Goal: Use online tool/utility: Use online tool/utility

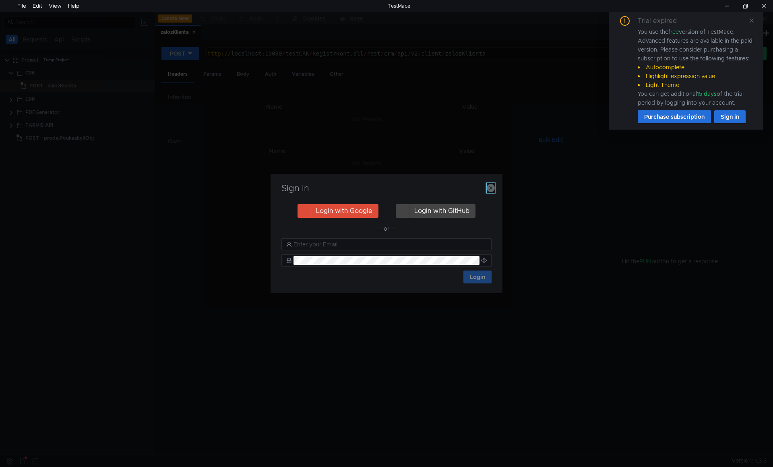
click at [490, 187] on icon "button" at bounding box center [491, 188] width 8 height 8
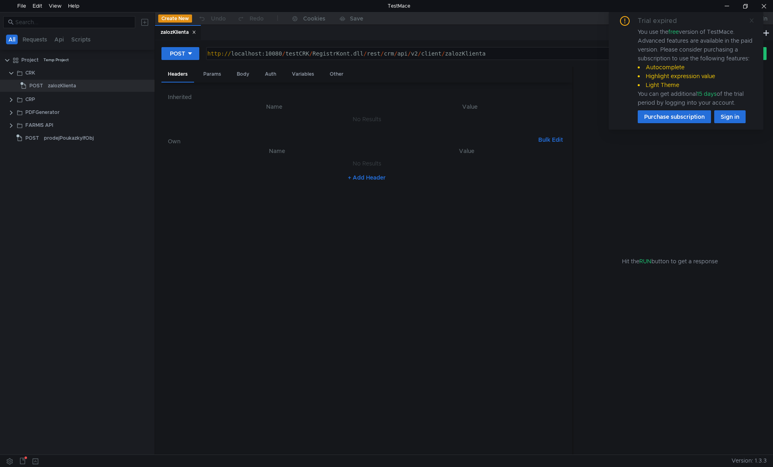
click at [753, 19] on icon at bounding box center [752, 21] width 6 height 6
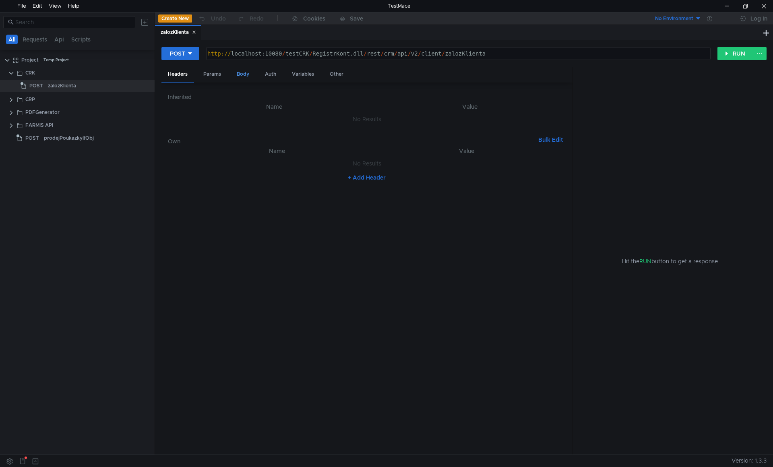
click at [241, 72] on div "Body" at bounding box center [242, 74] width 25 height 15
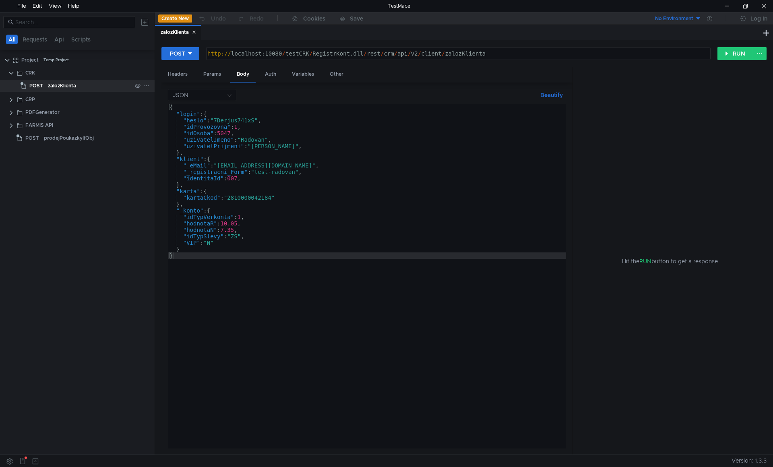
click at [60, 86] on div "zalozKlienta" at bounding box center [62, 86] width 28 height 12
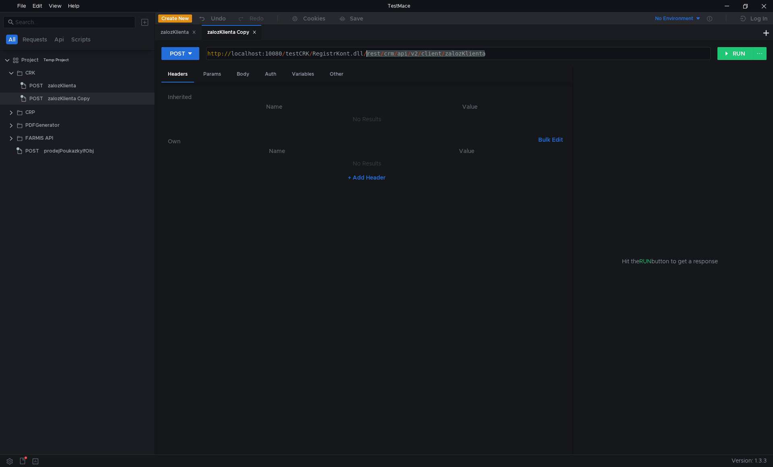
drag, startPoint x: 520, startPoint y: 54, endPoint x: 366, endPoint y: 64, distance: 154.4
click at [366, 64] on div "POST [URL] http:// localhost:10080 / testCRK / RegistrKont.dll / rest / crm / a…" at bounding box center [463, 57] width 605 height 20
paste textarea "/rest/crm/api/v2/zamestnanec/zustatekKarty"
click at [368, 52] on div "http:// localhost:10080 / testCRK / RegistrKont.dll // rest / crm / api / v2 / …" at bounding box center [458, 59] width 504 height 19
type textarea "[URL]"
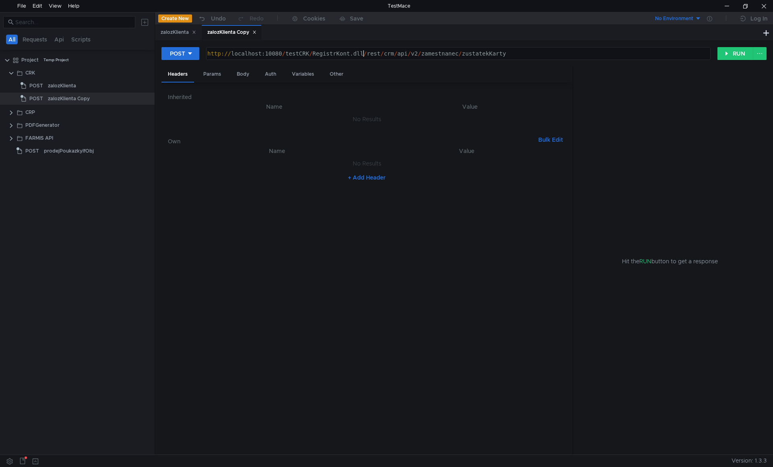
click at [492, 55] on div "http:// localhost:10080 / testCRK / RegistrKont.dll / rest / crm / api / v2 / z…" at bounding box center [458, 59] width 504 height 19
click at [66, 97] on div "zalozKlienta Copy" at bounding box center [69, 99] width 42 height 12
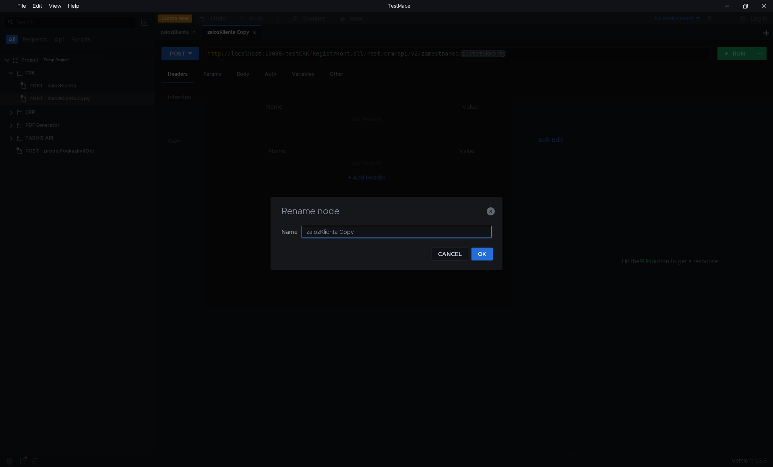
paste input "zustatekKarty"
paste input "text"
type input "zustatekKarty"
click at [479, 256] on button "OK" at bounding box center [481, 254] width 21 height 13
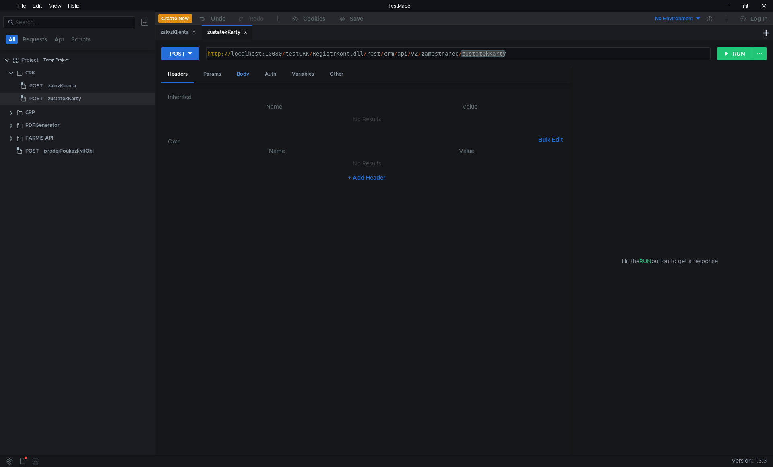
click at [246, 78] on div "Body" at bounding box center [242, 74] width 25 height 15
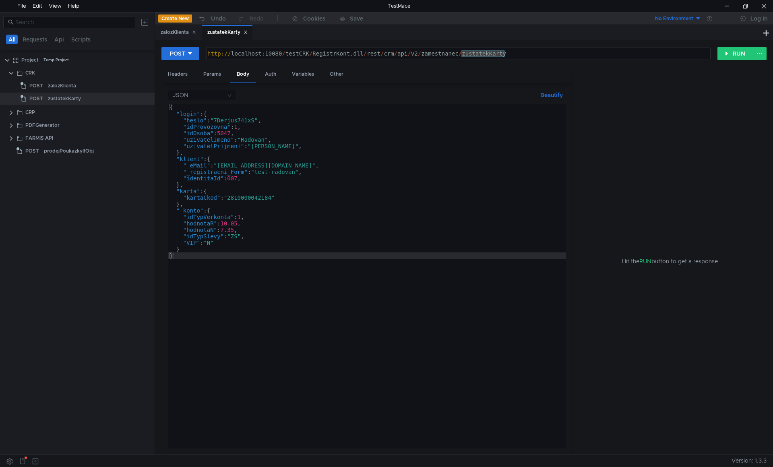
click at [264, 202] on div "{ "login" : { "heslo" : "7Derjus741xS" , "idProvozovna" : 1 , "idOsoba" : 5047 …" at bounding box center [367, 282] width 398 height 357
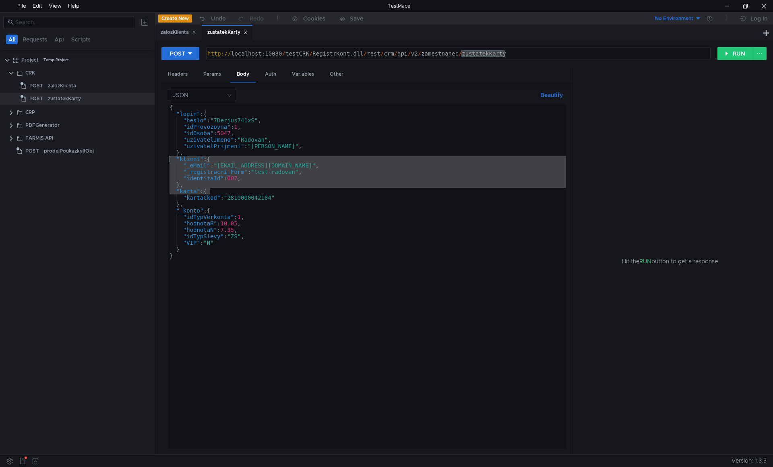
drag, startPoint x: 225, startPoint y: 191, endPoint x: 159, endPoint y: 157, distance: 74.0
click at [159, 157] on div "POST [URL] http:// localhost:10080 / testCRK / RegistrKont.dll / rest / crm / a…" at bounding box center [464, 247] width 618 height 414
type textarea ""klient": { "_eMail": "[EMAIL_ADDRESS][DOMAIN_NAME]","
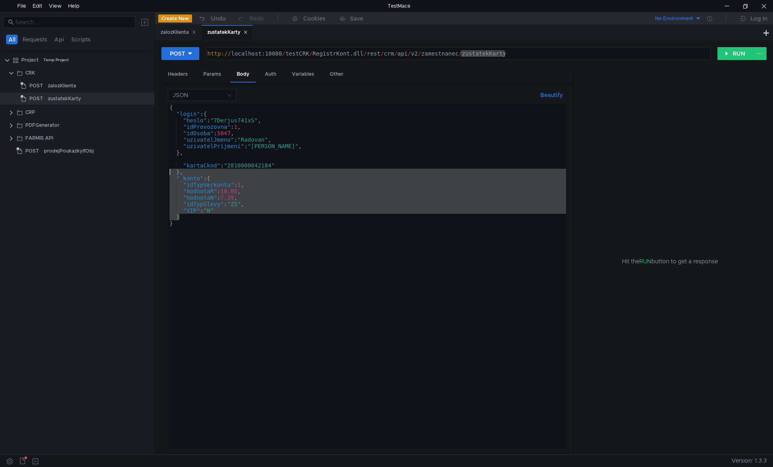
drag, startPoint x: 187, startPoint y: 219, endPoint x: 160, endPoint y: 169, distance: 57.3
click at [160, 169] on div "POST [URL] http:// localhost:10080 / testCRK / RegistrKont.dll / rest / crm / a…" at bounding box center [464, 247] width 618 height 414
type textarea ""kartaCkod": "2810000042184" },"
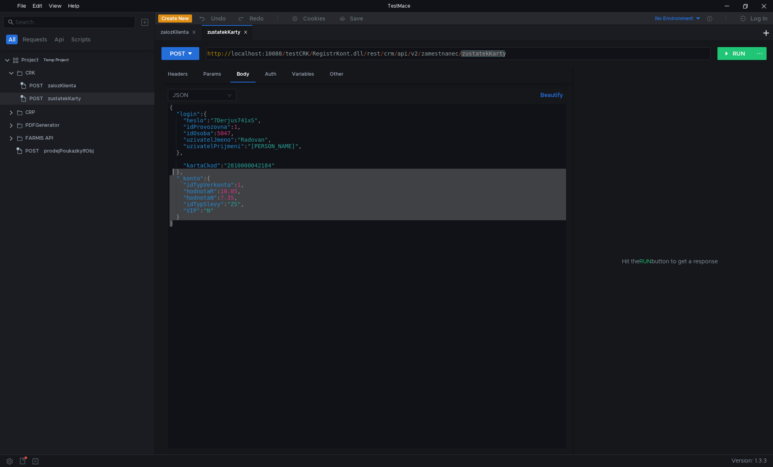
type textarea ""_konto": { "idTypVerkonta": 1,"
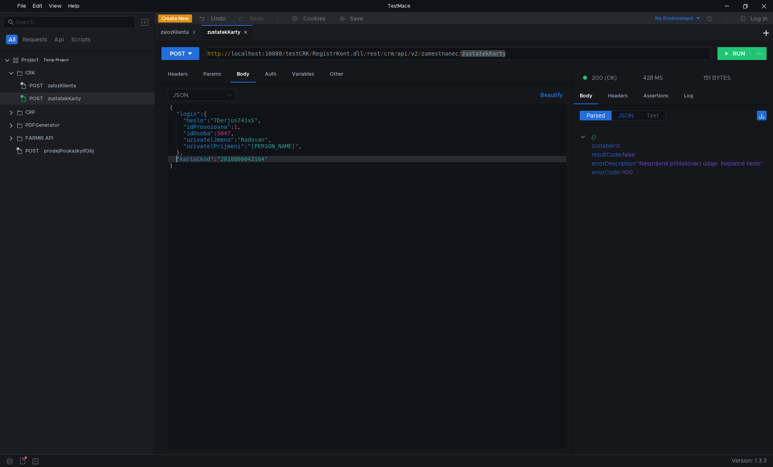
click at [625, 113] on span "JSON" at bounding box center [626, 115] width 16 height 7
click at [245, 120] on div "{ "login" : { "heslo" : "7Derjus741xS" , "idProvozovna" : 1 , "idOsoba" : 5047 …" at bounding box center [367, 282] width 398 height 357
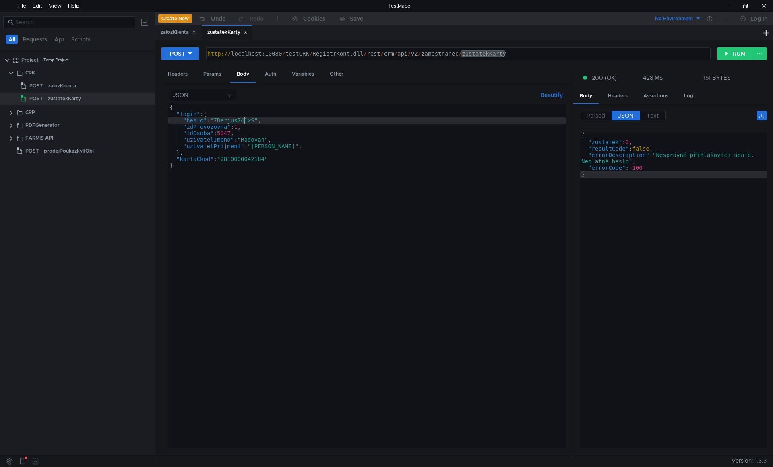
click at [245, 120] on div "{ "login" : { "heslo" : "7Derjus741xS" , "idProvozovna" : 1 , "idOsoba" : 5047 …" at bounding box center [367, 282] width 398 height 357
paste textarea "rk213"
click at [730, 52] on button "RUN" at bounding box center [735, 53] width 36 height 13
click at [622, 114] on span "JSON" at bounding box center [626, 115] width 16 height 7
click at [231, 137] on div "{ "login" : { "heslo" : "rk213" , "idProvozovna" : 1 , "idOsoba" : 5047 , "uziv…" at bounding box center [367, 282] width 398 height 357
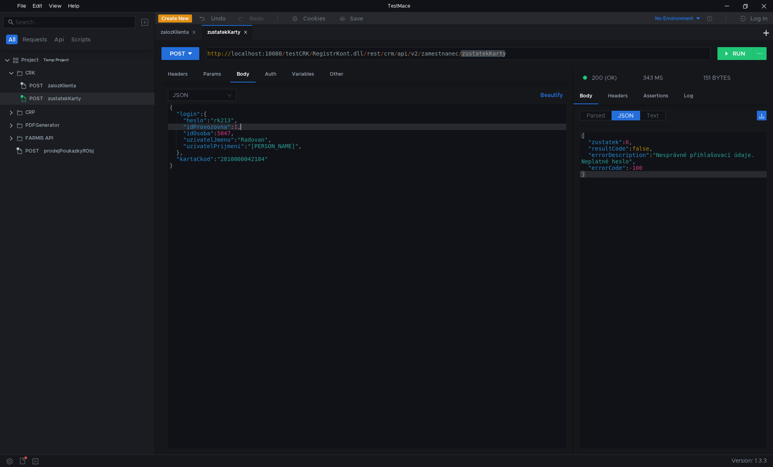
click at [240, 125] on div "{ "login" : { "heslo" : "rk213" , "idProvozovna" : 1 , "idOsoba" : 5047 , "uziv…" at bounding box center [367, 282] width 398 height 357
click at [626, 115] on span "JSON" at bounding box center [626, 115] width 16 height 7
click at [246, 157] on div "{ "login" : { "heslo" : "rk213" , "idProvozovna" : 3 , "idOsoba" : 5047 , "uziv…" at bounding box center [367, 282] width 398 height 357
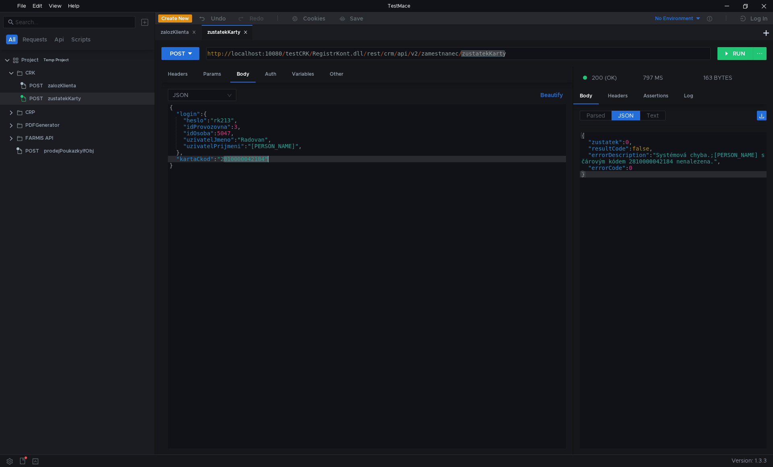
click at [246, 157] on div "{ "login" : { "heslo" : "rk213" , "idProvozovna" : 3 , "idOsoba" : 5047 , "uziv…" at bounding box center [367, 282] width 398 height 357
paste textarea "88353015"
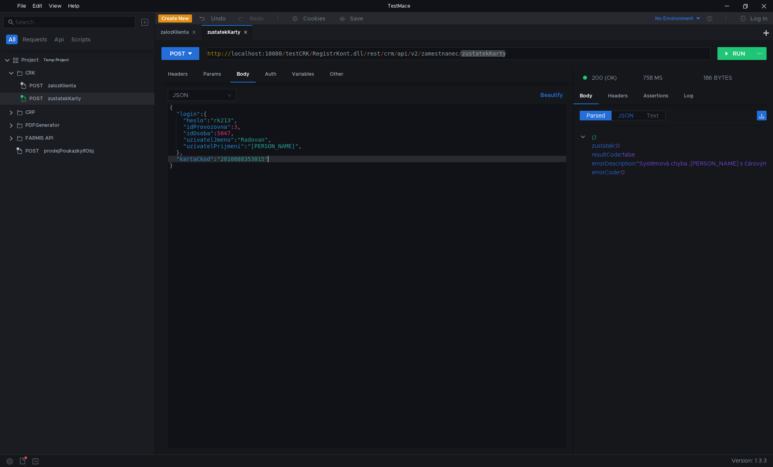
click at [628, 111] on label "JSON" at bounding box center [625, 116] width 29 height 10
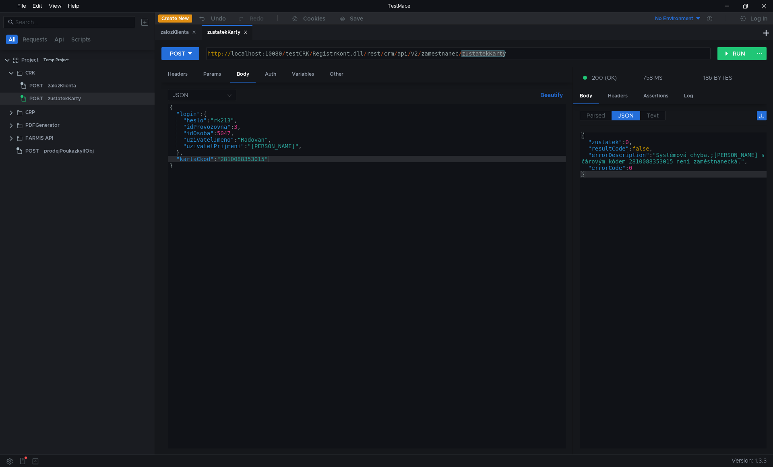
click at [246, 161] on div "{ "login" : { "heslo" : "rk213" , "idProvozovna" : 3 , "idOsoba" : 5047 , "uziv…" at bounding box center [367, 282] width 398 height 357
paste textarea "52182337"
click at [250, 156] on div "{ "login" : { "heslo" : "rk213" , "idProvozovna" : 3 , "idOsoba" : 5047 , "uziv…" at bounding box center [367, 282] width 398 height 357
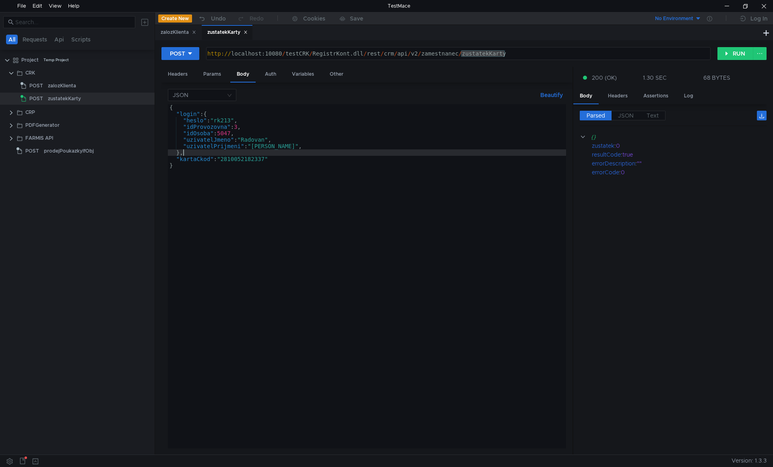
scroll to position [0, 0]
click at [250, 156] on div "{ "login" : { "heslo" : "rk213" , "idProvozovna" : 3 , "idOsoba" : 5047 , "uziv…" at bounding box center [367, 282] width 398 height 357
click at [252, 158] on div "{ "login" : { "heslo" : "rk213" , "idProvozovna" : 3 , "idOsoba" : 5047 , "uziv…" at bounding box center [367, 282] width 398 height 357
paste textarea "70402"
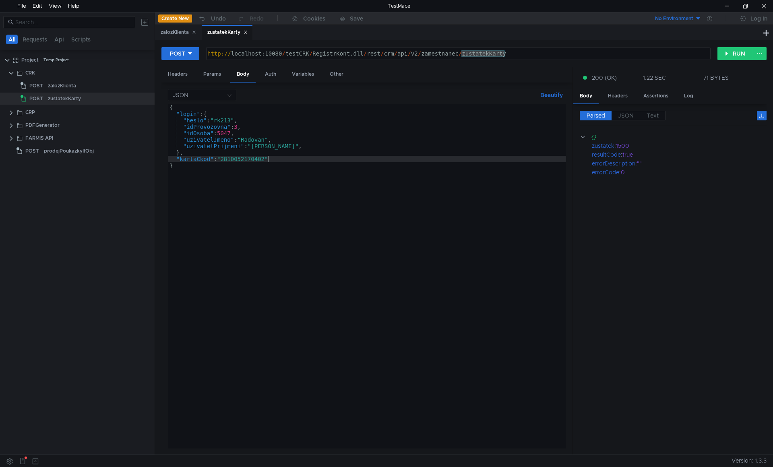
click at [271, 180] on div "{ "login" : { "heslo" : "rk213" , "idProvozovna" : 3 , "idOsoba" : 5047 , "uziv…" at bounding box center [367, 282] width 398 height 357
type textarea "}"
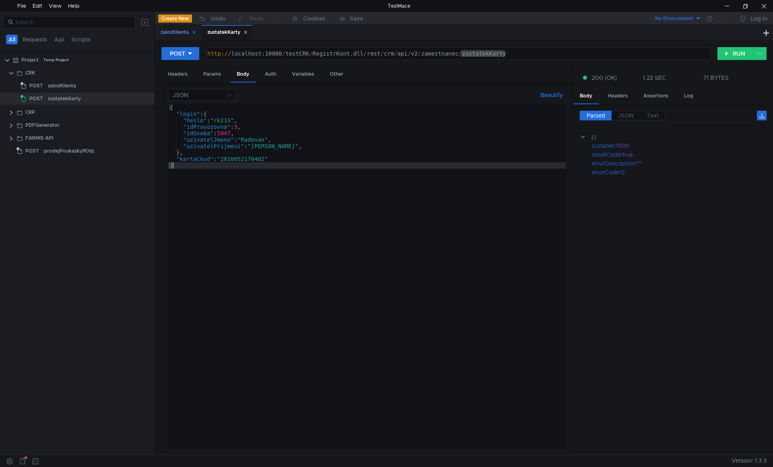
click at [191, 33] on div "zalozKlienta" at bounding box center [178, 32] width 35 height 8
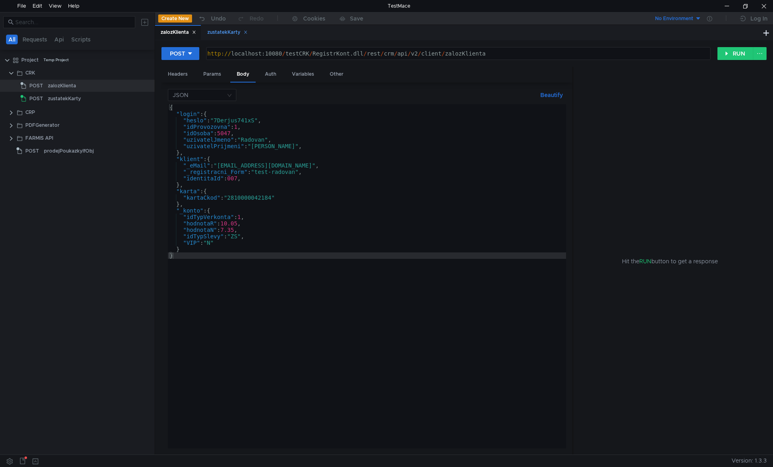
click at [218, 32] on div "zustatekKarty" at bounding box center [227, 32] width 40 height 8
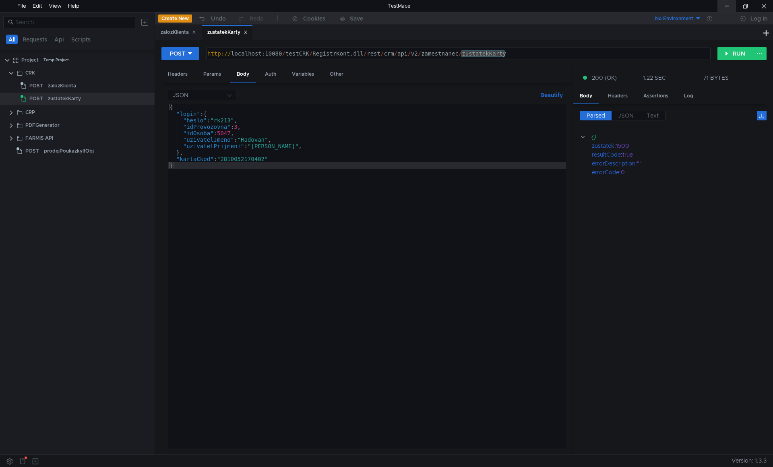
click at [729, 6] on div at bounding box center [726, 6] width 19 height 12
click at [333, 261] on div "{ "login" : { "heslo" : "rk213" , "idProvozovna" : 3 , "idOsoba" : 5047 , "uziv…" at bounding box center [367, 282] width 398 height 357
click at [70, 87] on div "zalozKlienta" at bounding box center [62, 86] width 28 height 12
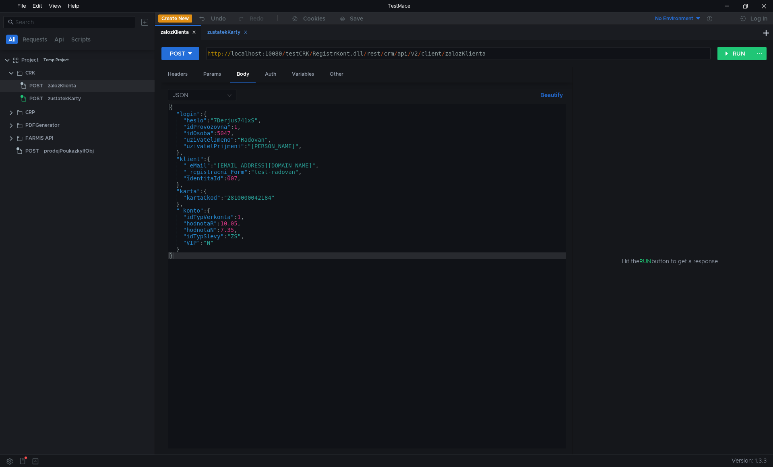
click at [218, 34] on div "zustatekKarty" at bounding box center [227, 32] width 40 height 8
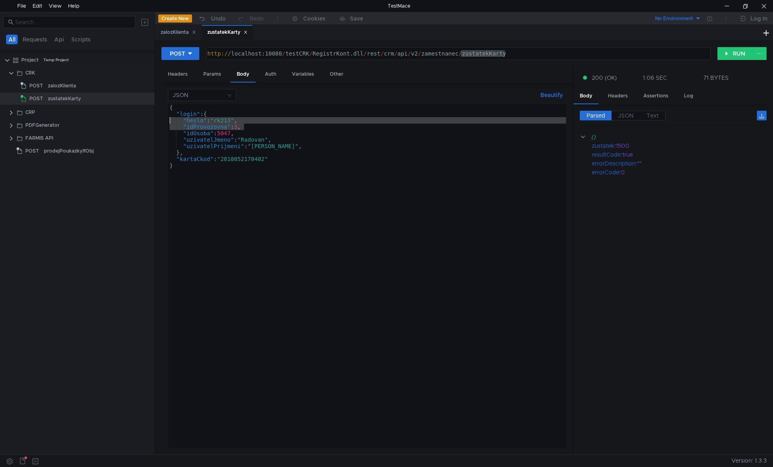
drag, startPoint x: 197, startPoint y: 120, endPoint x: 148, endPoint y: 119, distance: 49.1
click at [148, 119] on as-split "All Requests Api Scripts Project Temp Project CRK POST zalozKlienta POST zustat…" at bounding box center [386, 233] width 773 height 442
type textarea ""heslo": "[SECURITY_DATA]", "idProvozovna": 3,"
click at [181, 33] on div "zalozKlienta" at bounding box center [178, 32] width 35 height 8
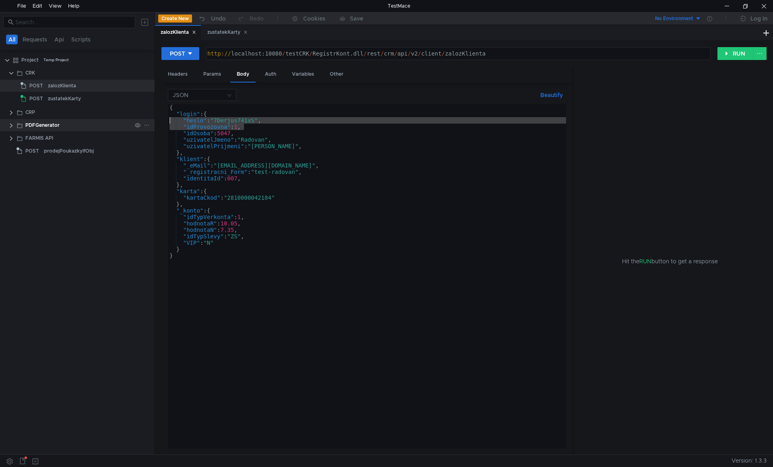
drag, startPoint x: 257, startPoint y: 128, endPoint x: 151, endPoint y: 120, distance: 105.7
click at [151, 120] on as-split "All Requests Api Scripts Project Temp Project CRK POST zalozKlienta POST zustat…" at bounding box center [386, 233] width 773 height 442
paste textarea "idProvozovna": 3"
click at [235, 179] on div "{ "login" : { "heslo" : "rk213" , "idProvozovna" : 3 , "idOsoba" : 5047 , "uziv…" at bounding box center [367, 282] width 398 height 357
type textarea ""identitaId": 007,"
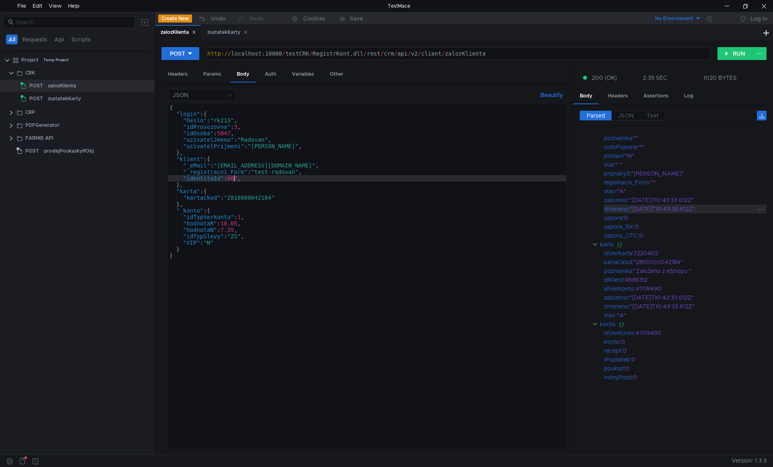
scroll to position [33, 0]
